Goal: Task Accomplishment & Management: Use online tool/utility

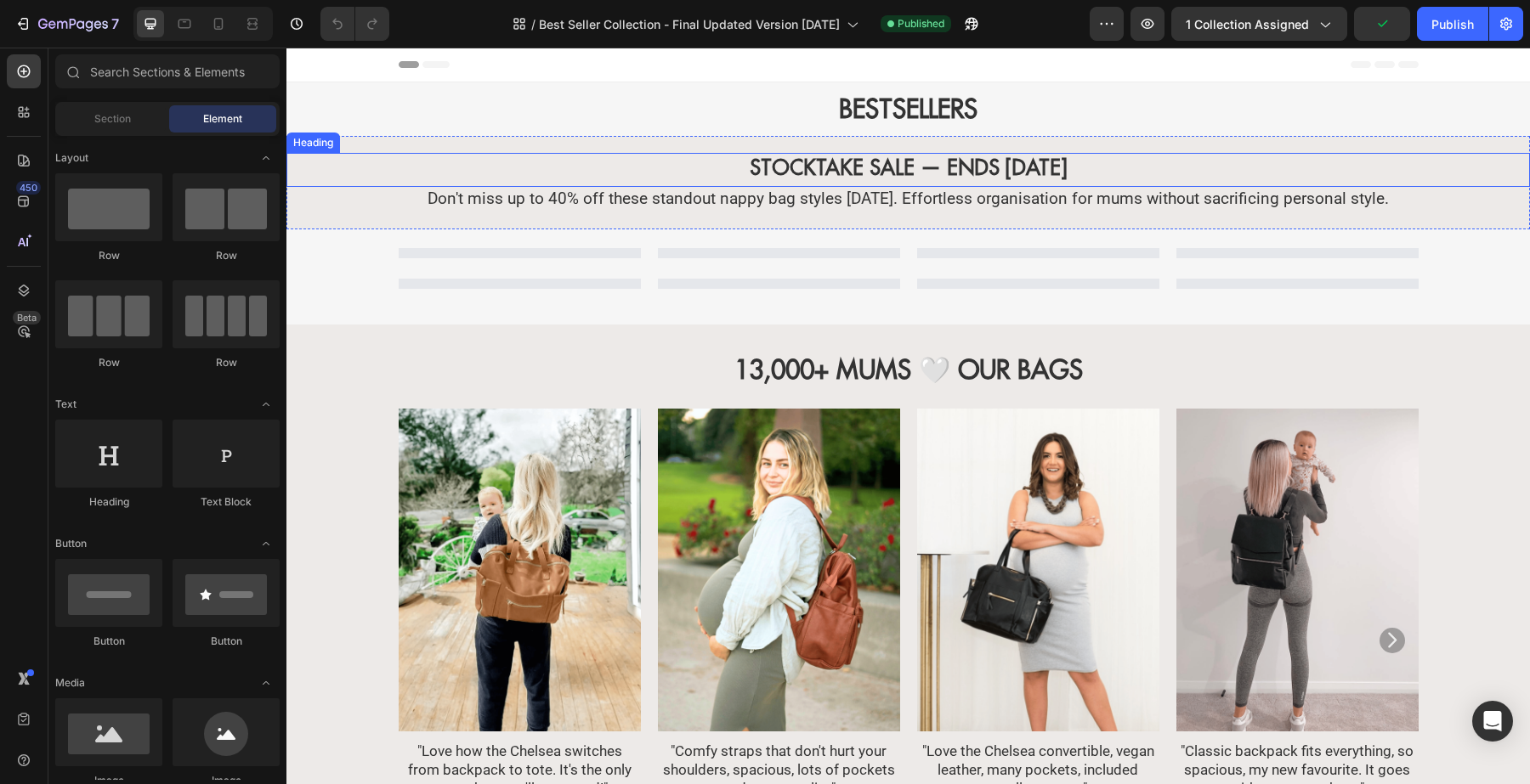
click at [1022, 162] on strong "STOCKTAKE SALE — ENDS [DATE]" at bounding box center [908, 168] width 318 height 26
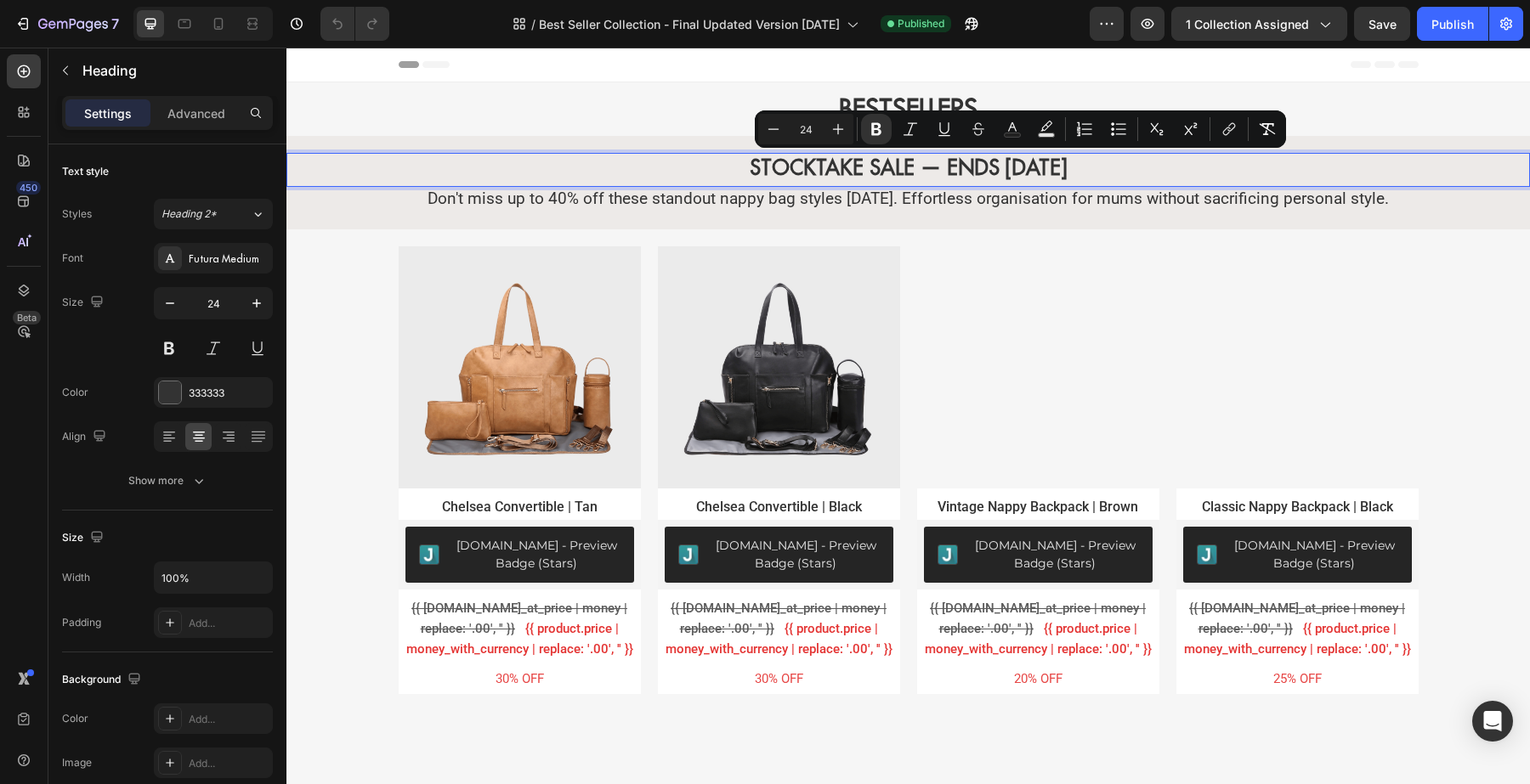
drag, startPoint x: 1059, startPoint y: 162, endPoint x: 978, endPoint y: 176, distance: 82.2
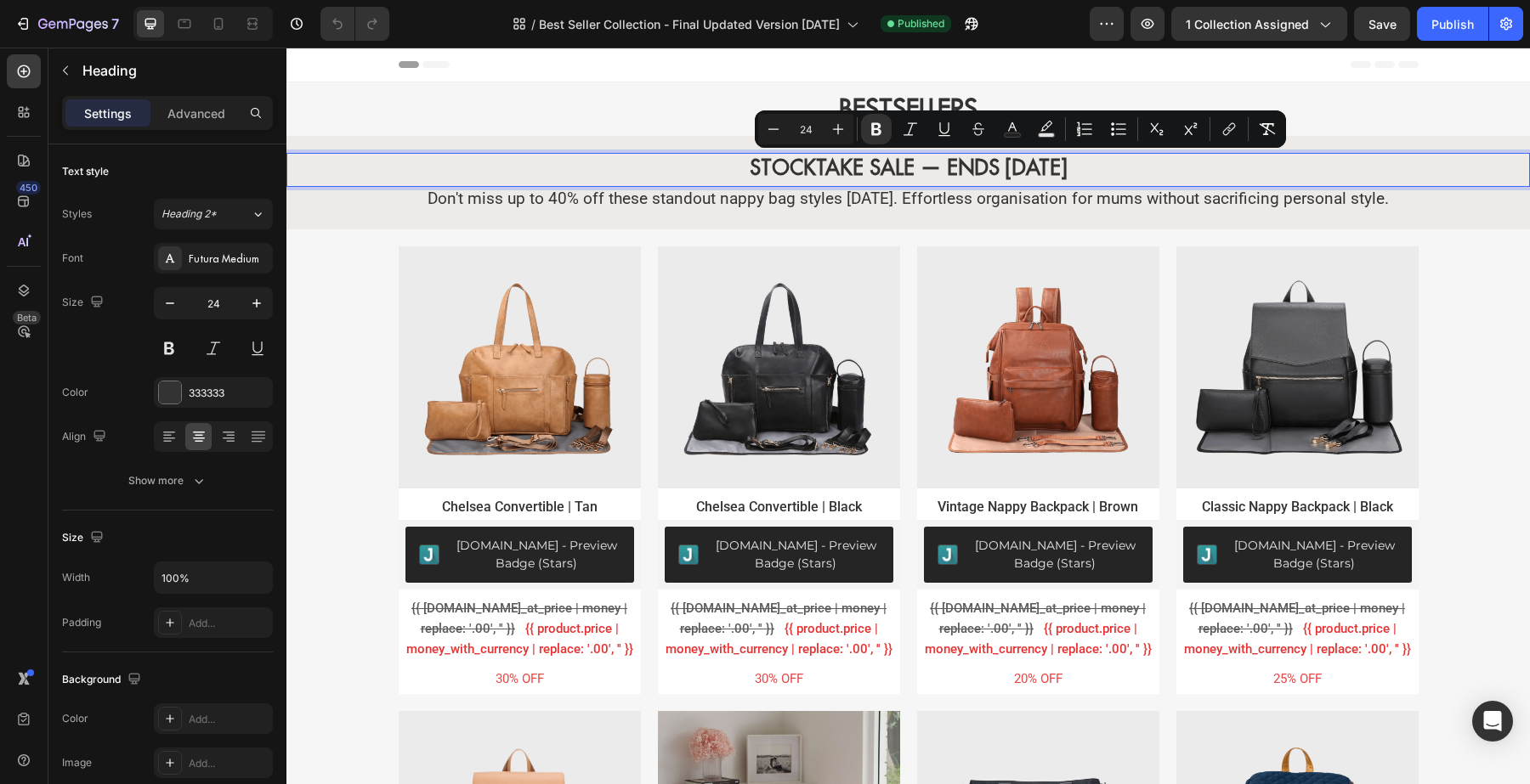
click at [978, 176] on strong "STOCKTAKE SALE — ENDS [DATE]" at bounding box center [908, 168] width 318 height 26
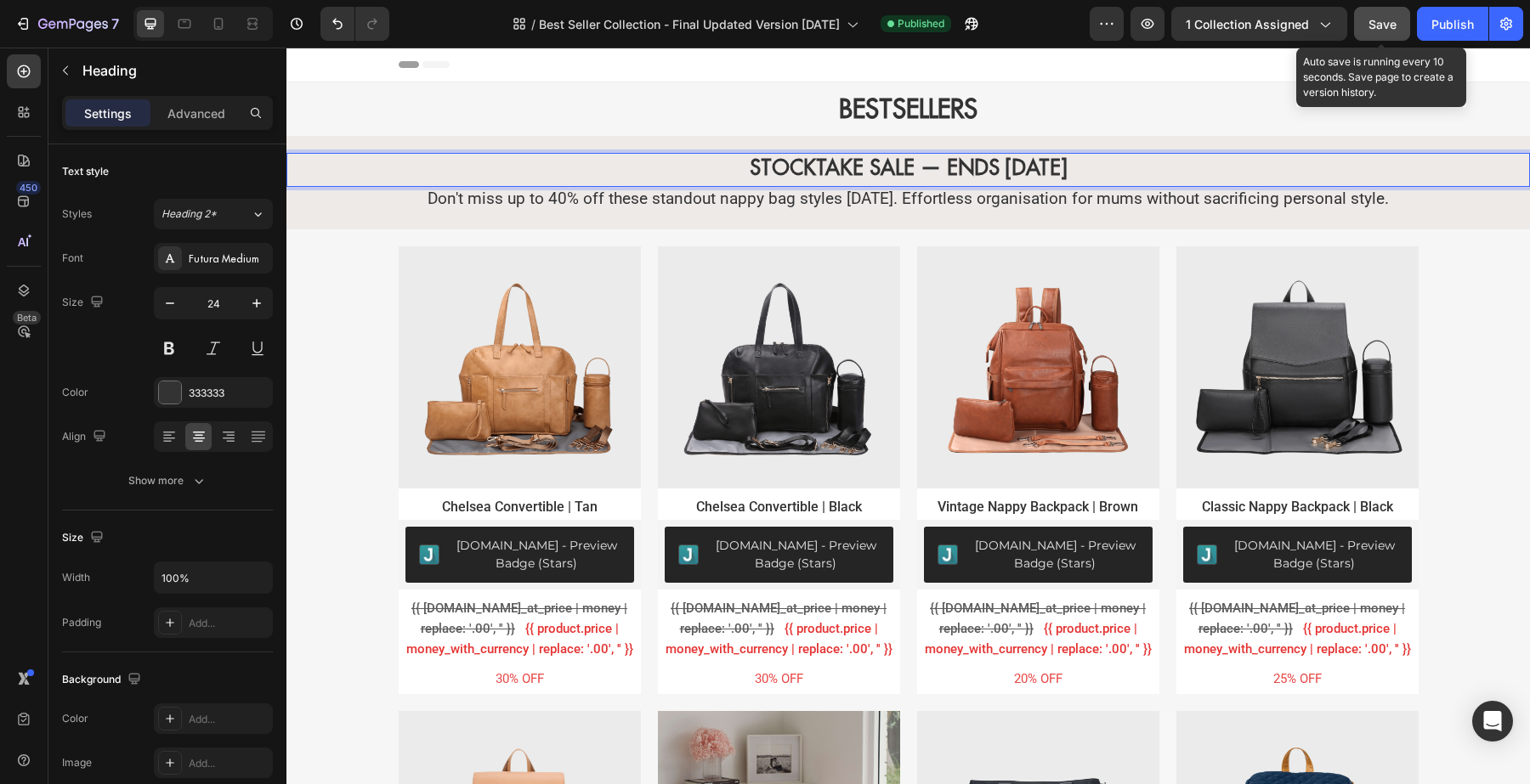
click at [1381, 18] on span "Save" at bounding box center [1382, 24] width 28 height 15
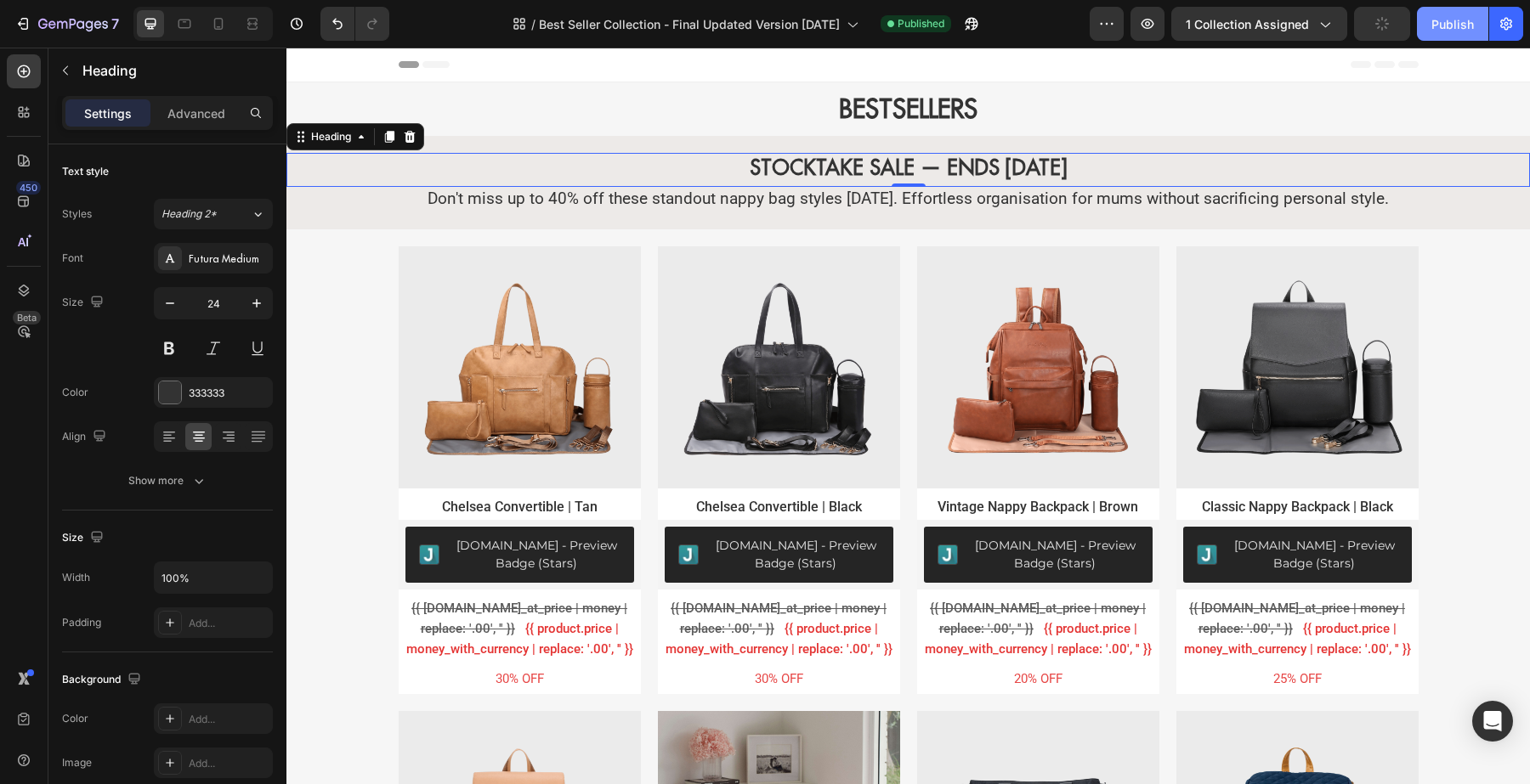
click at [1443, 24] on div "Publish" at bounding box center [1453, 24] width 43 height 18
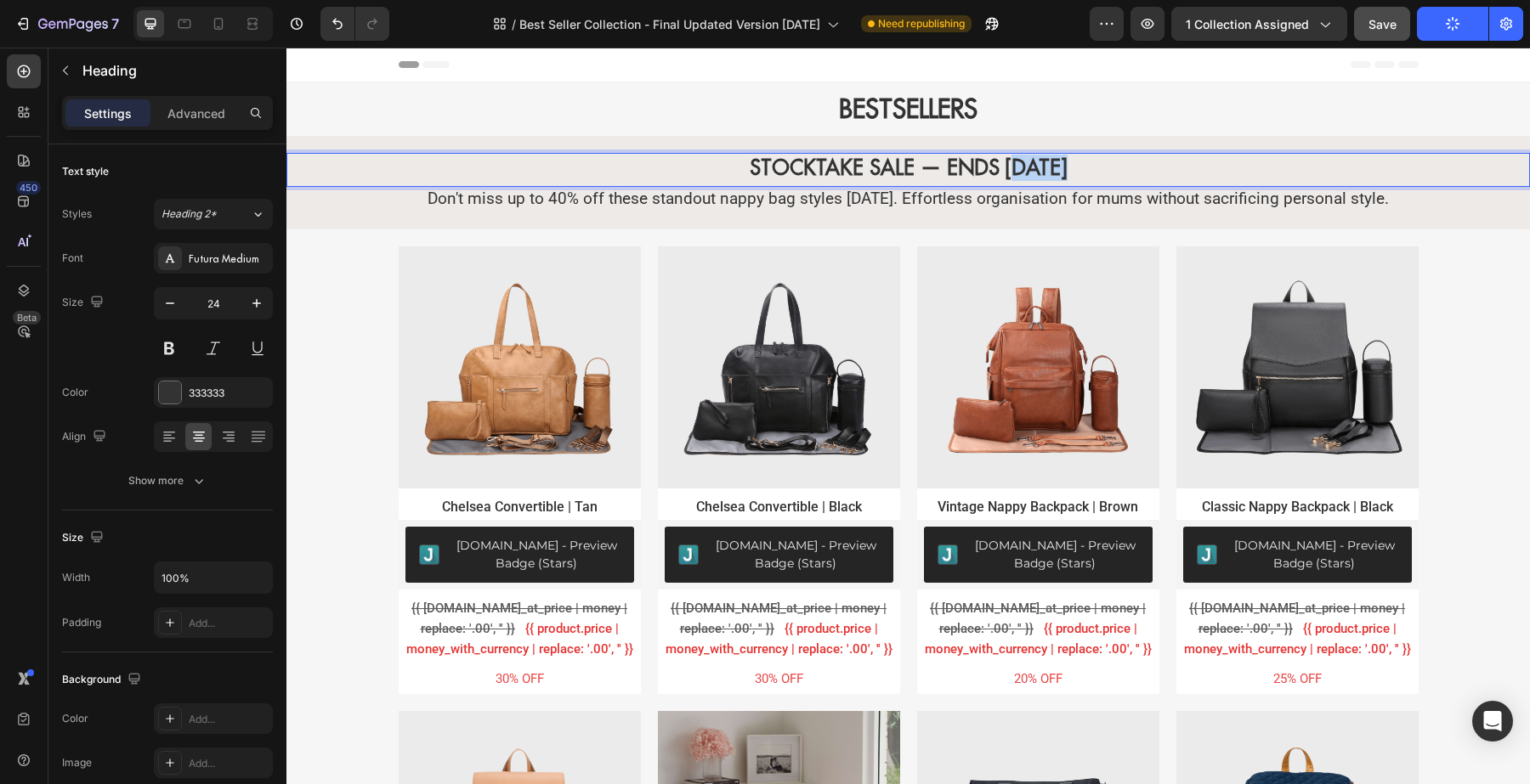
scroll to position [0, 23]
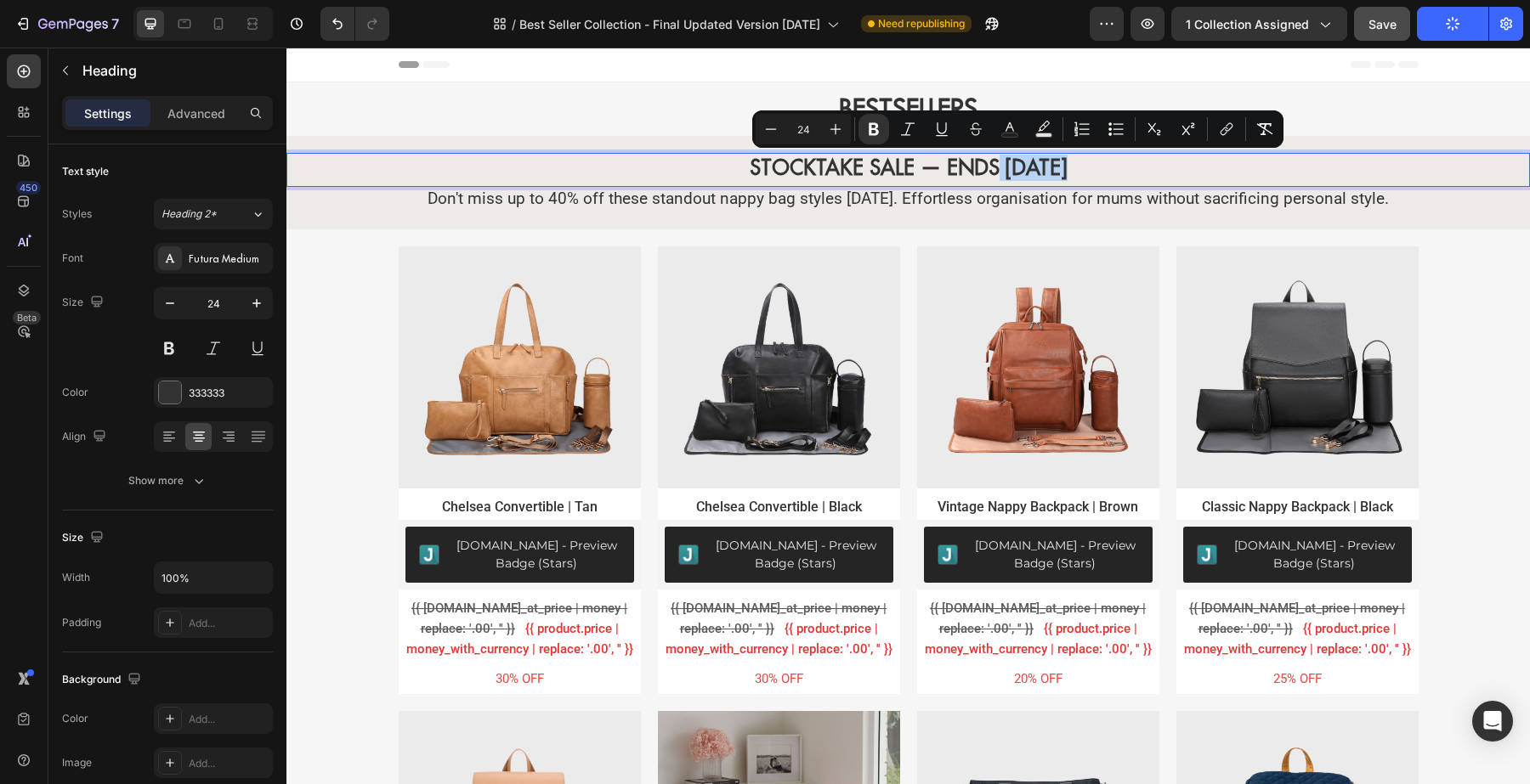
drag, startPoint x: 1052, startPoint y: 163, endPoint x: 986, endPoint y: 163, distance: 66.0
click at [1067, 163] on p "STOCKTAKE SALE — ENDS [DATE]" at bounding box center [907, 168] width 1240 height 27
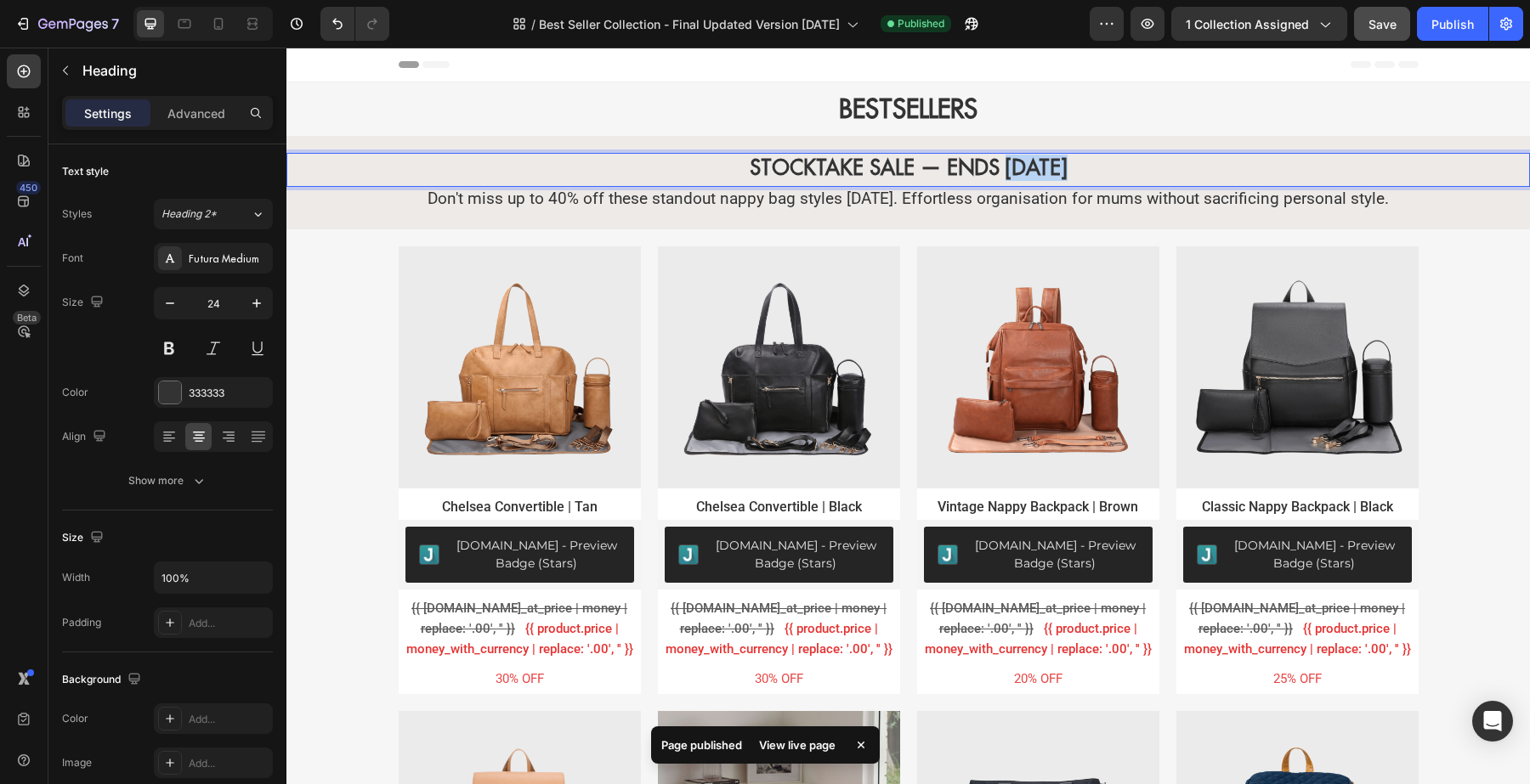
drag, startPoint x: 1049, startPoint y: 163, endPoint x: 989, endPoint y: 166, distance: 60.1
click at [989, 166] on strong "STOCKTAKE SALE — ENDS [DATE]" at bounding box center [908, 168] width 318 height 26
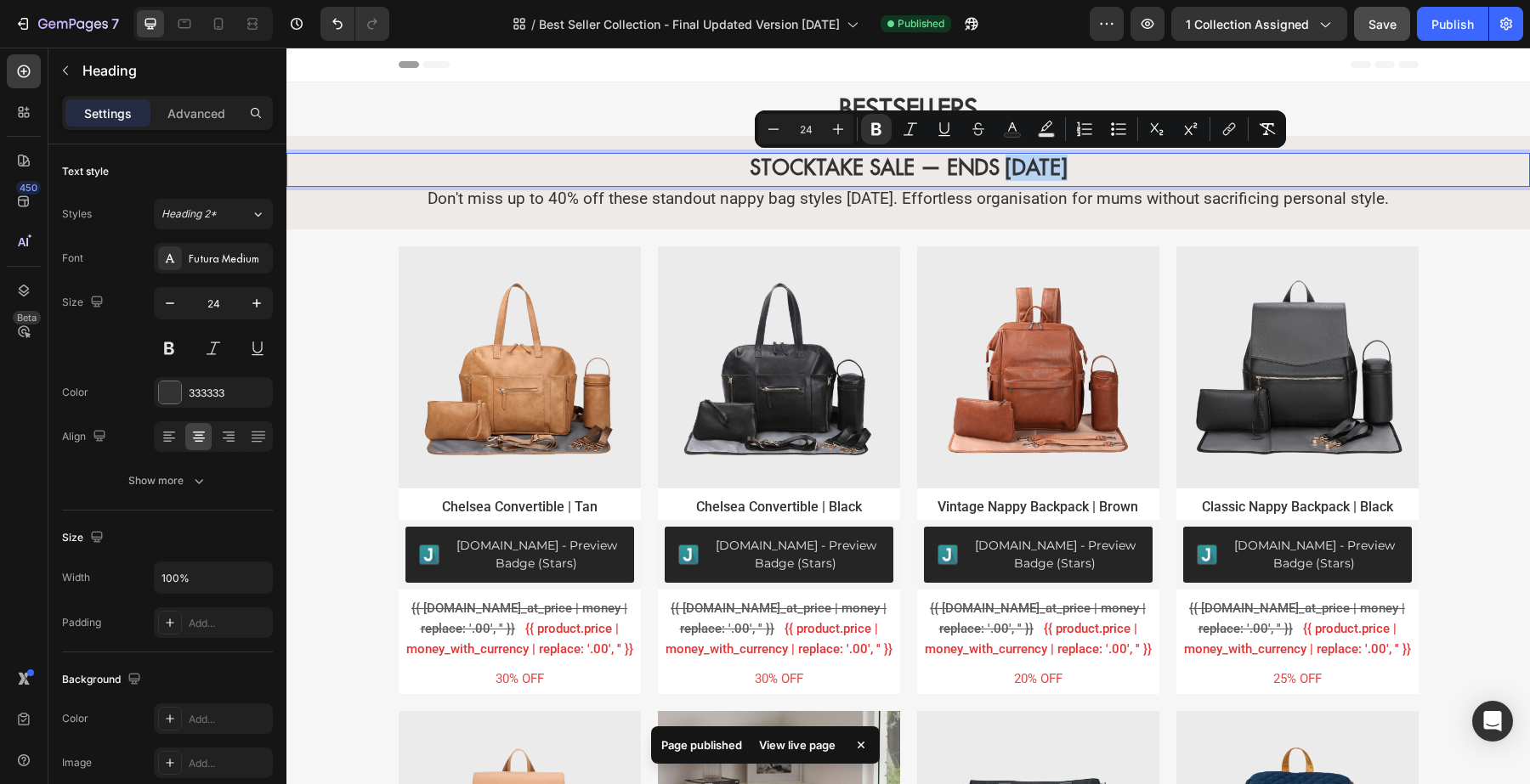
copy strong "[DATE]"
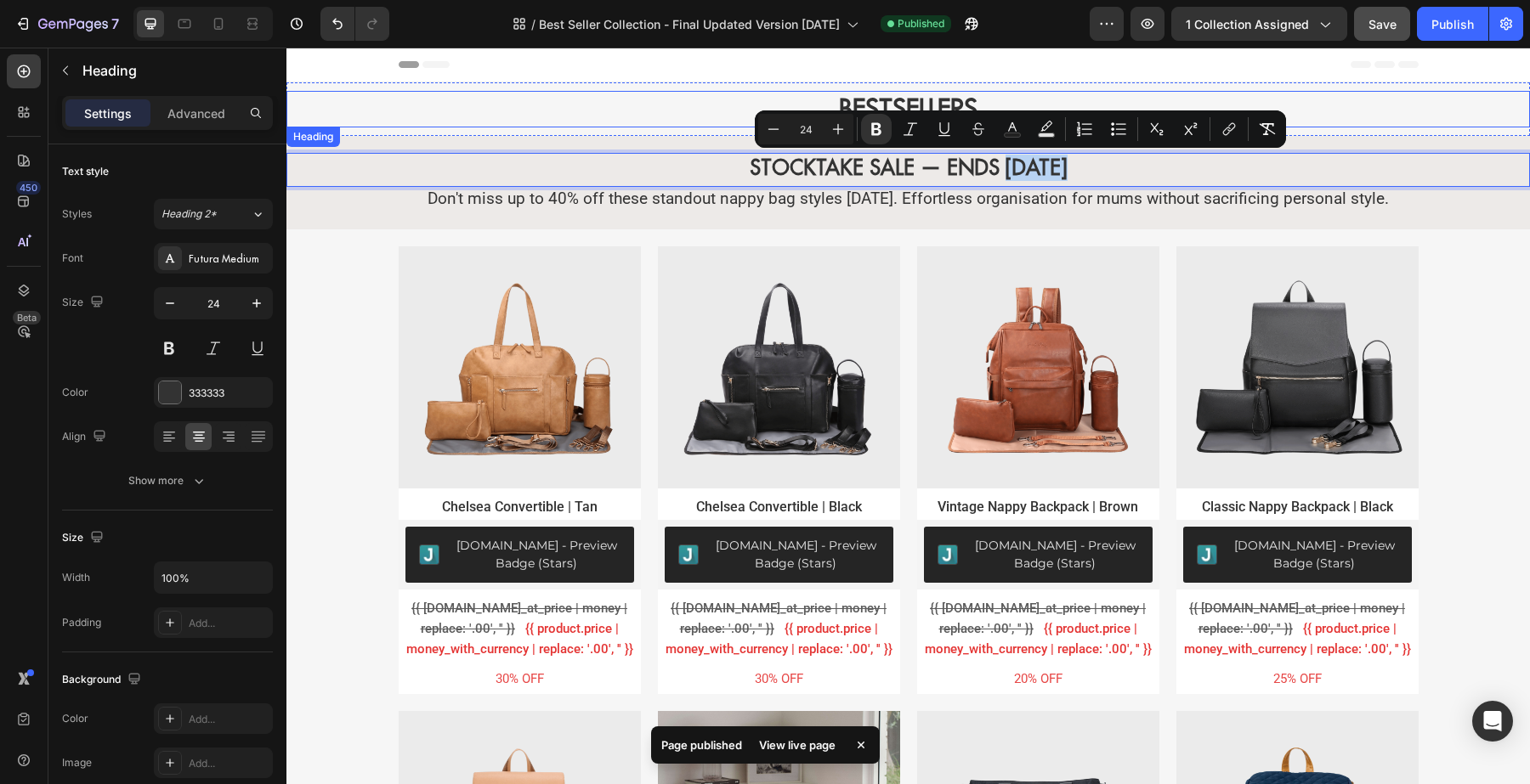
click at [1362, 96] on h1 "BESTSELLERS" at bounding box center [907, 109] width 1020 height 37
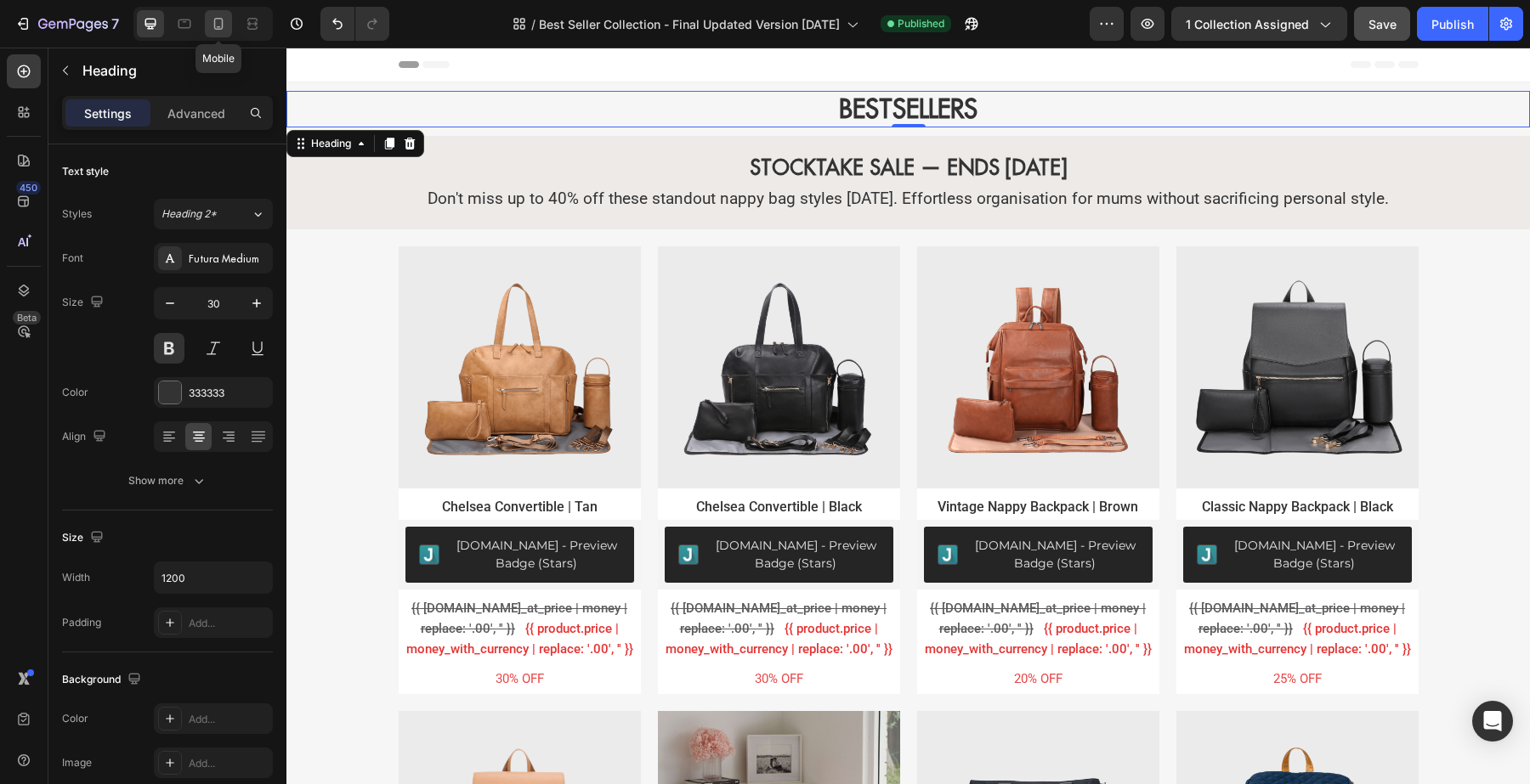
click at [216, 28] on icon at bounding box center [218, 24] width 9 height 12
type input "24"
type input "100%"
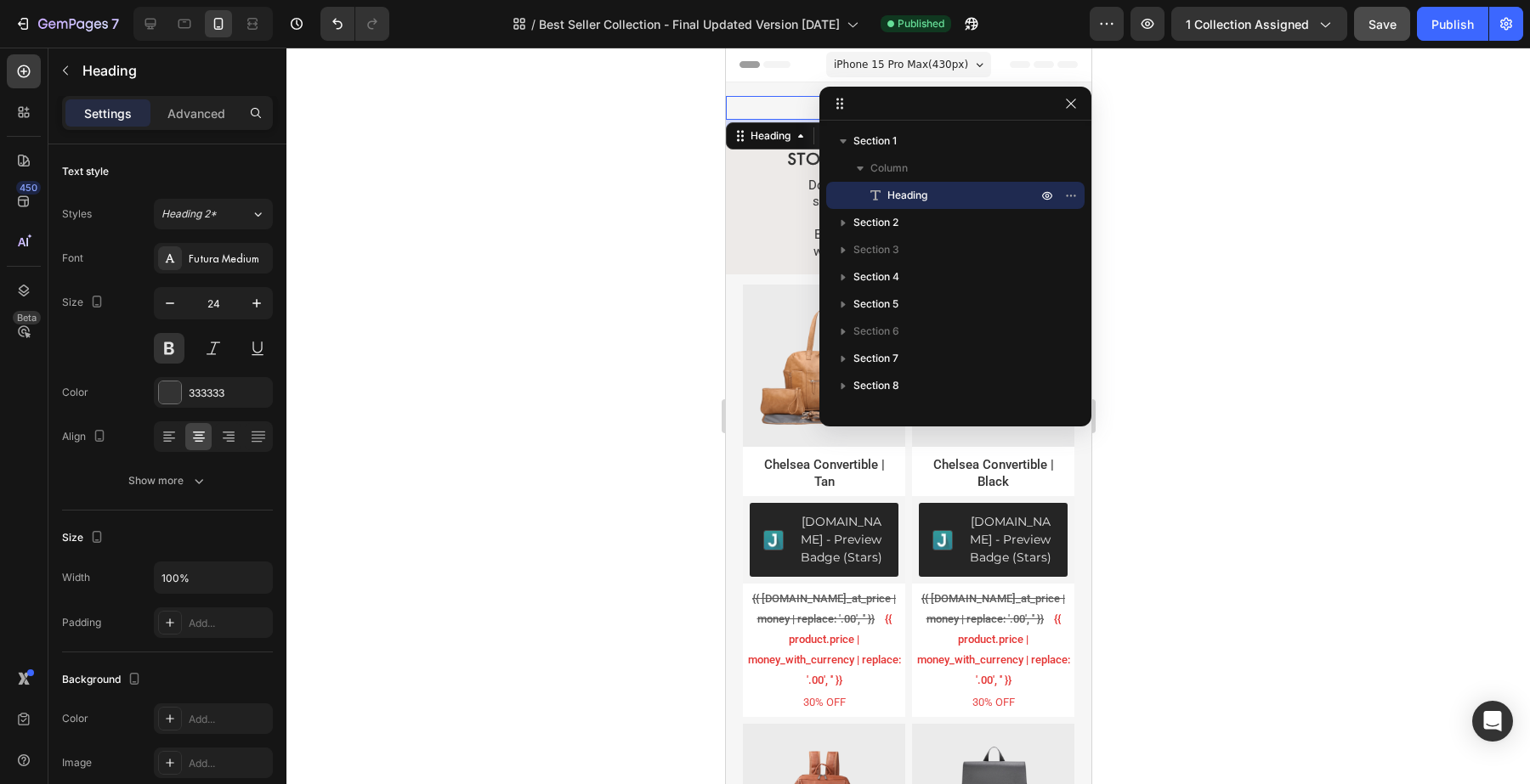
click at [545, 253] on div at bounding box center [907, 416] width 1243 height 736
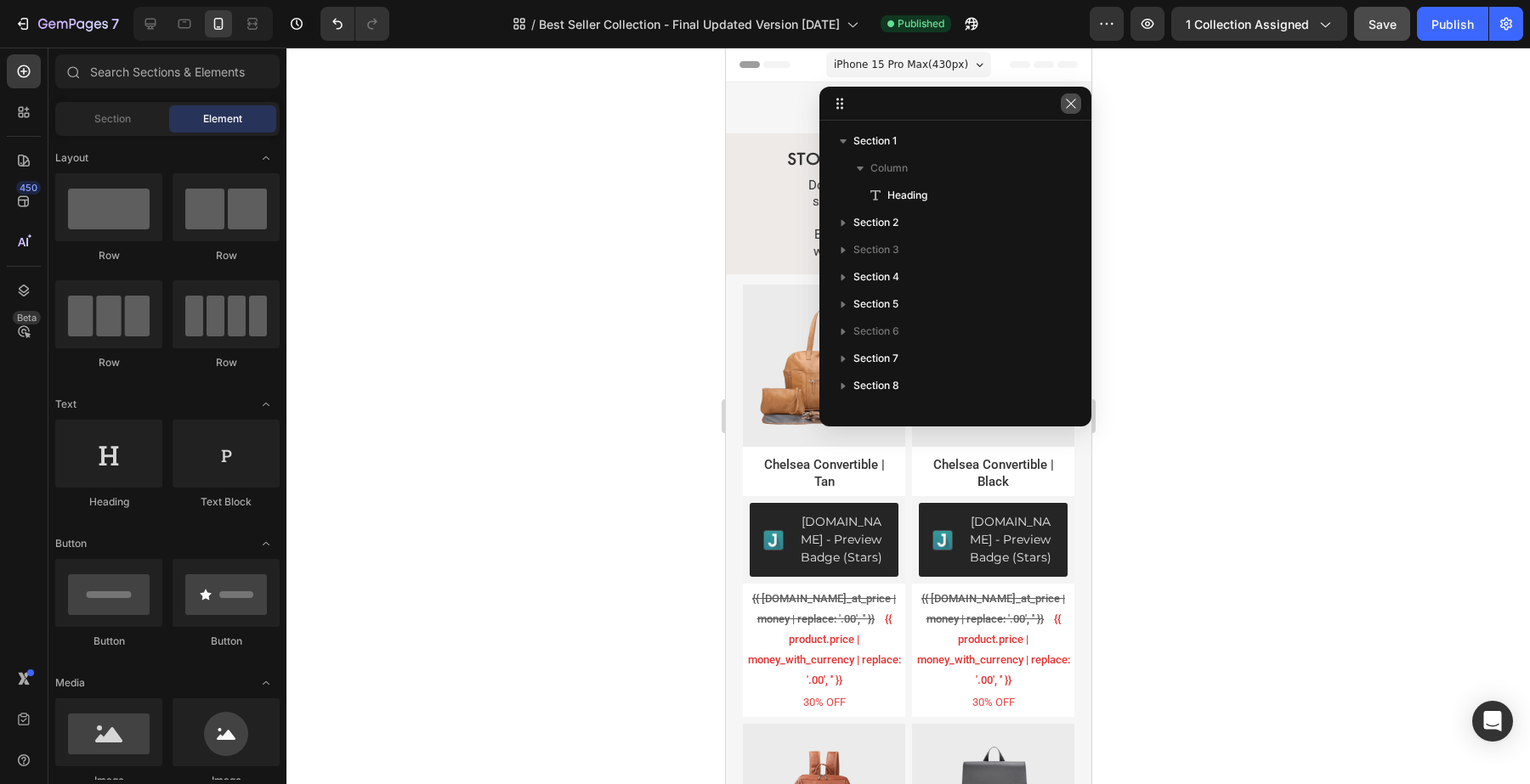
click at [1073, 110] on button "button" at bounding box center [1070, 103] width 21 height 21
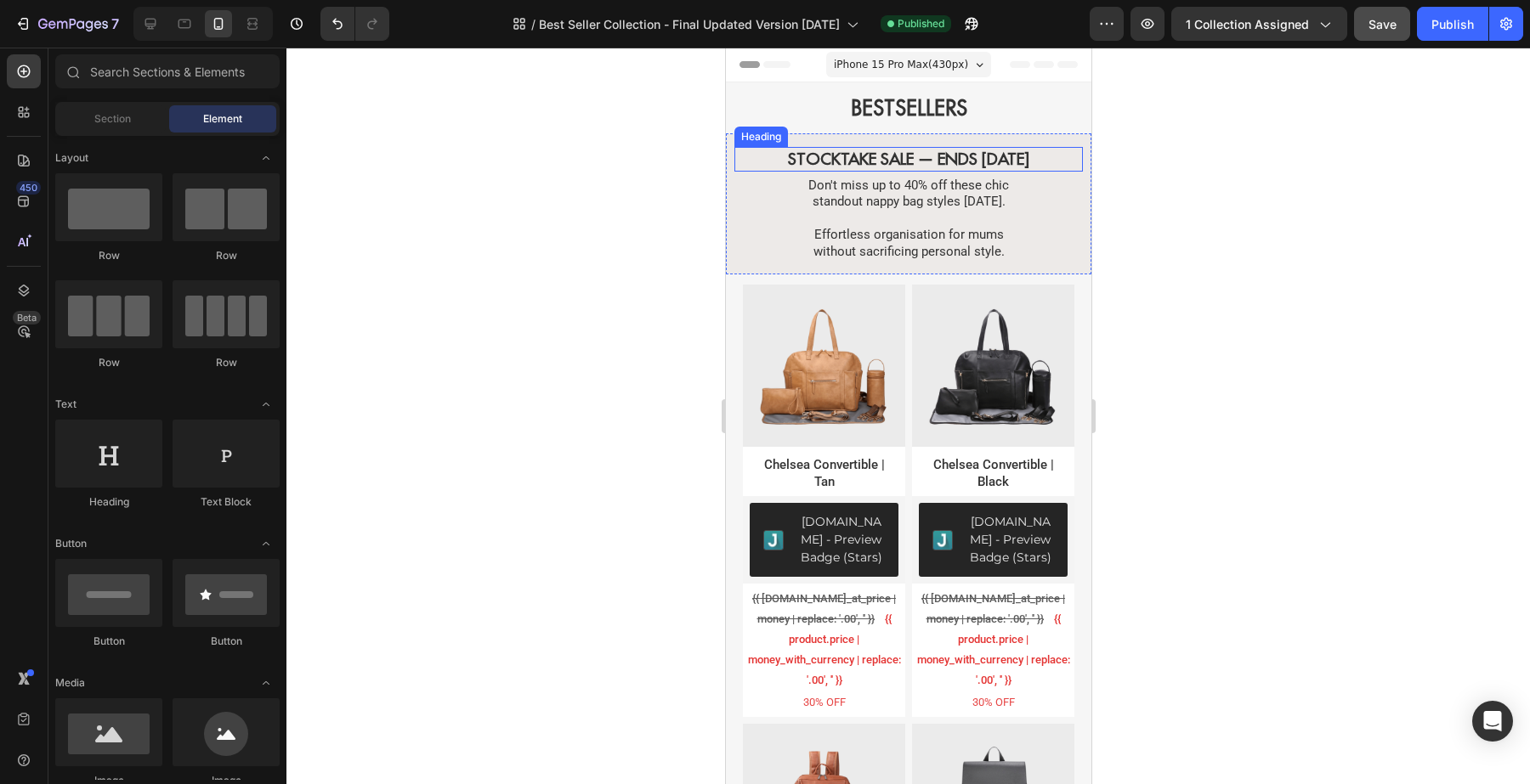
click at [999, 155] on strong "STOCKTAKE SALE — ENDS [DATE]" at bounding box center [907, 159] width 241 height 21
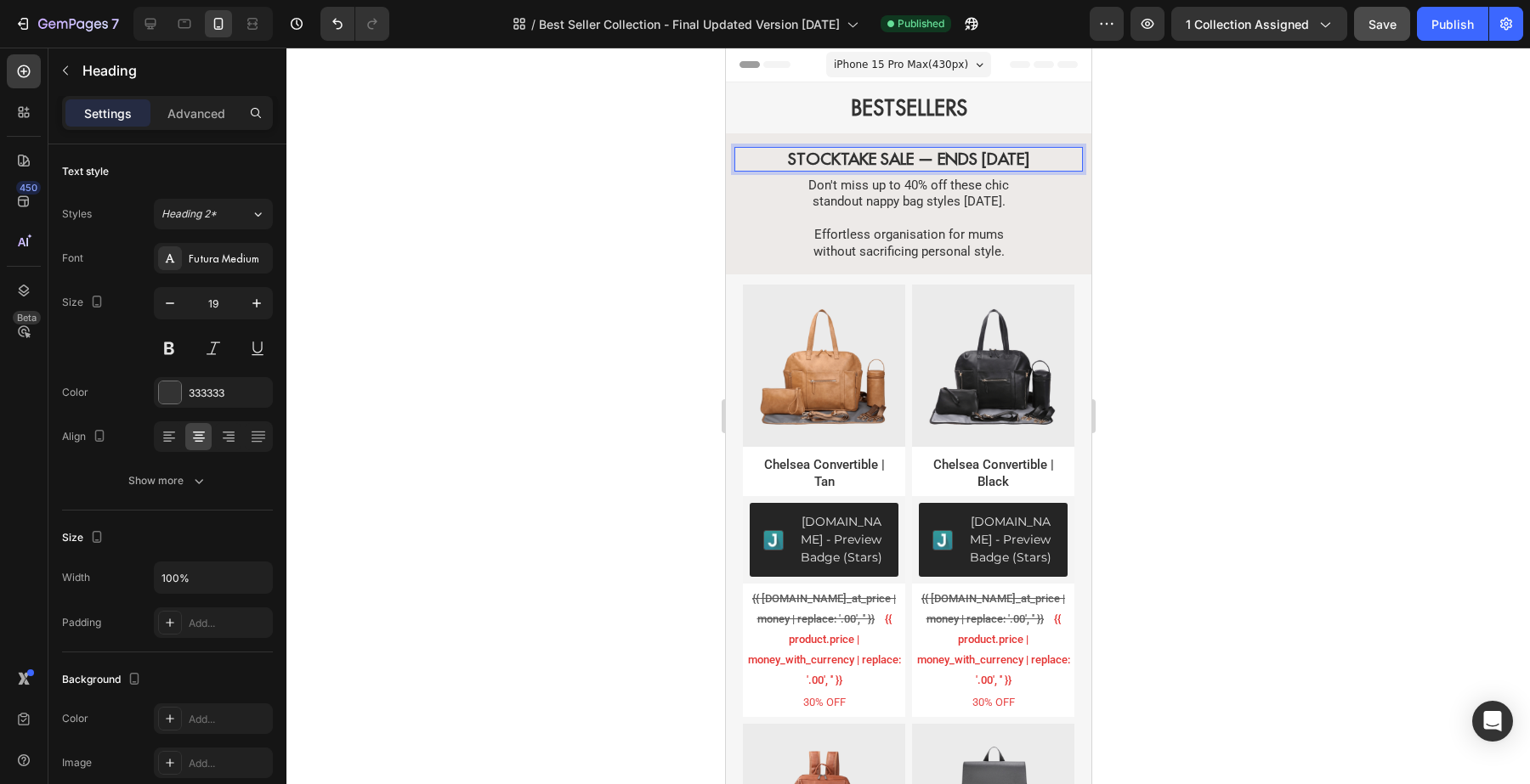
click at [999, 155] on strong "STOCKTAKE SALE — ENDS [DATE]" at bounding box center [907, 159] width 241 height 21
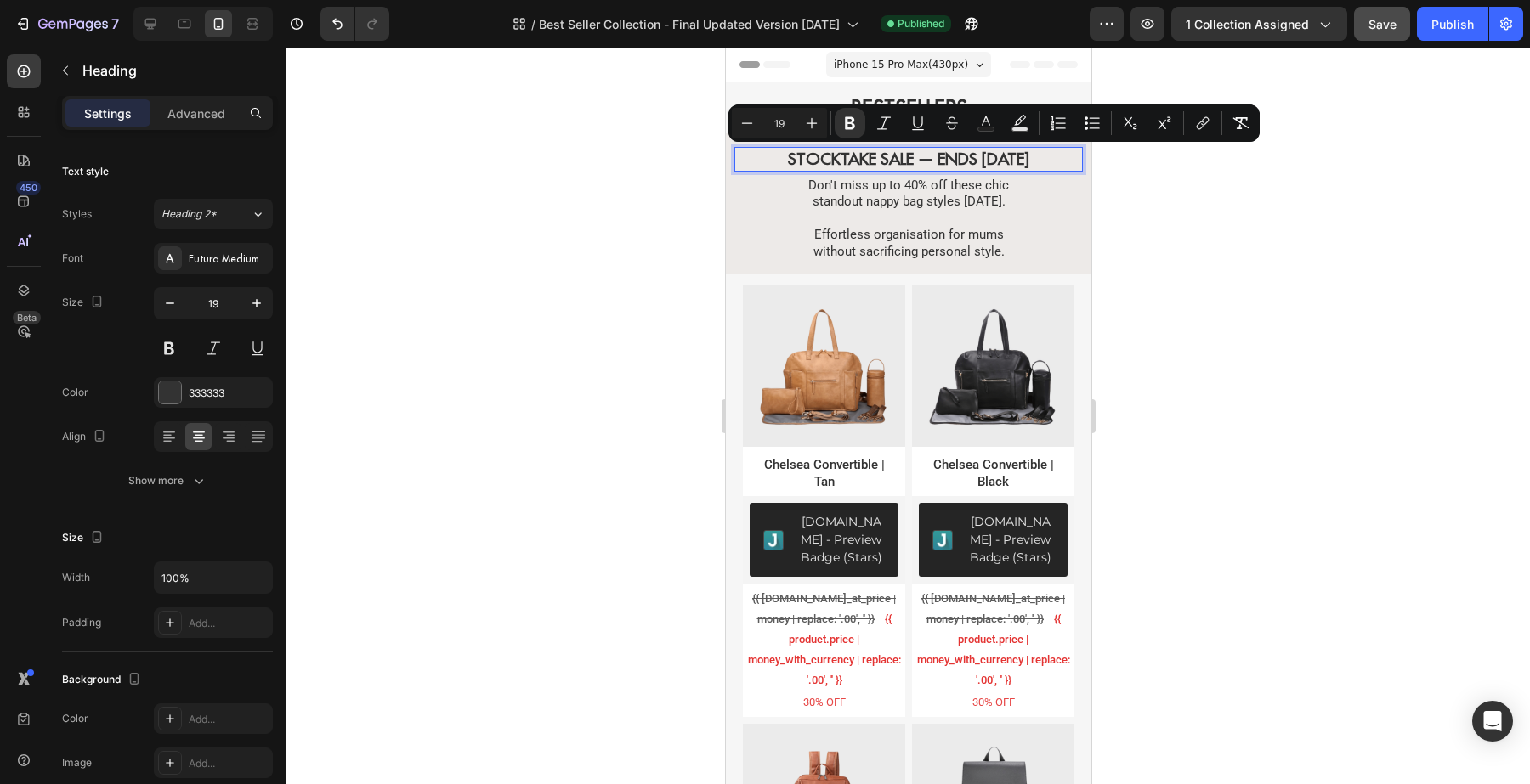
drag, startPoint x: 1032, startPoint y: 154, endPoint x: 962, endPoint y: 163, distance: 70.6
click at [962, 163] on p "STOCKTAKE SALE — ENDS [DATE]" at bounding box center [908, 159] width 346 height 21
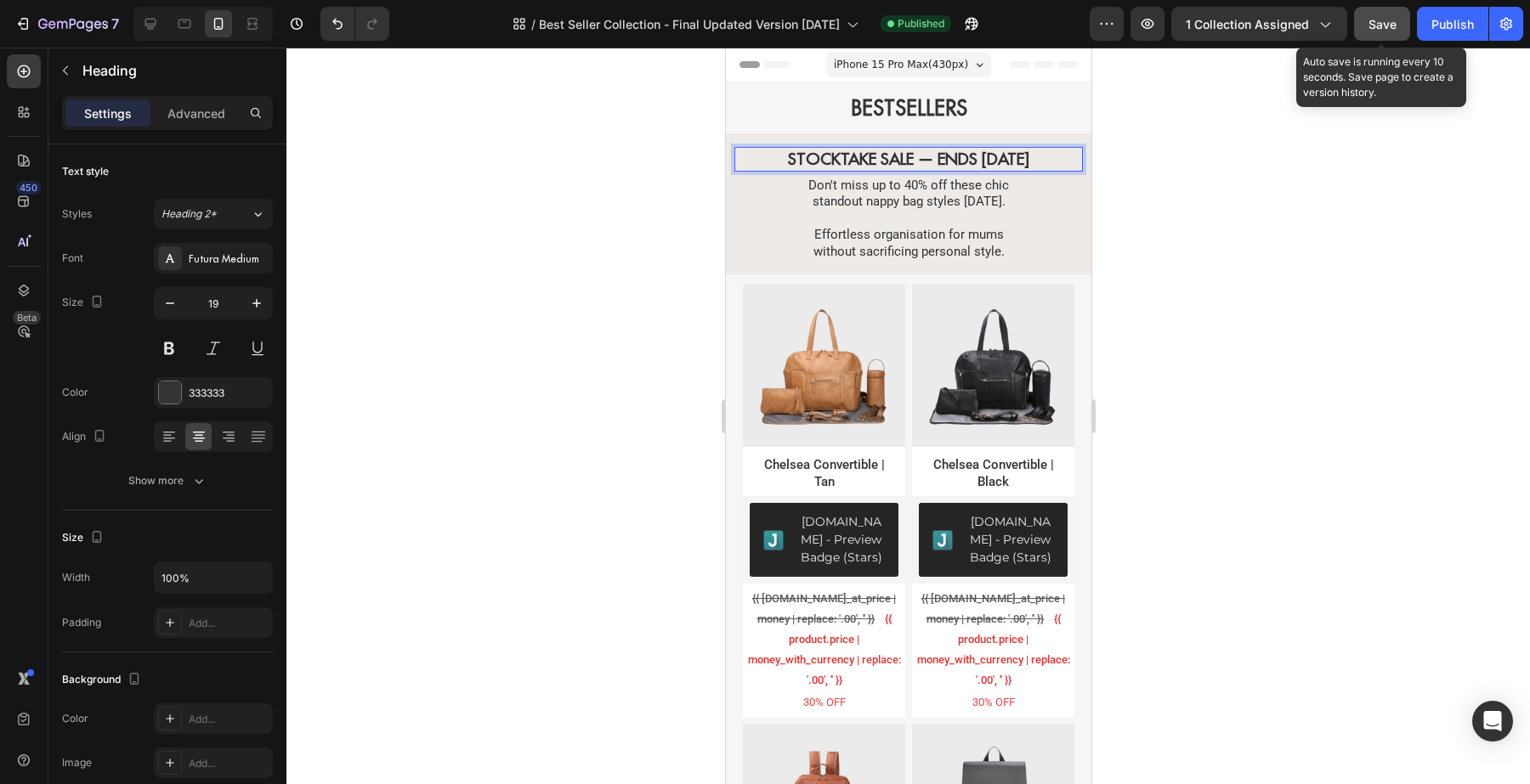
click at [1384, 22] on span "Save" at bounding box center [1382, 24] width 28 height 15
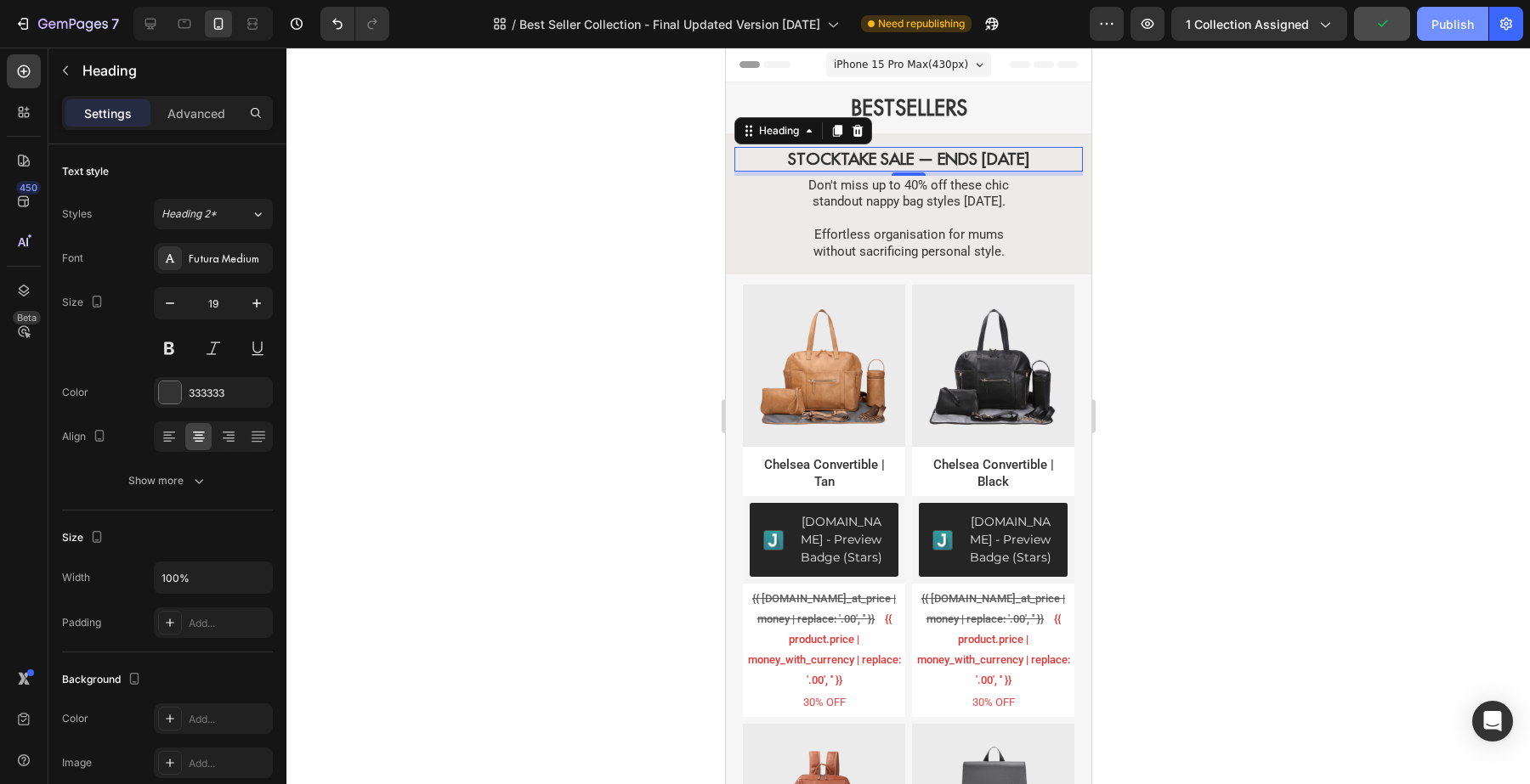
click at [1443, 20] on div "Publish" at bounding box center [1453, 24] width 43 height 18
